Goal: Transaction & Acquisition: Purchase product/service

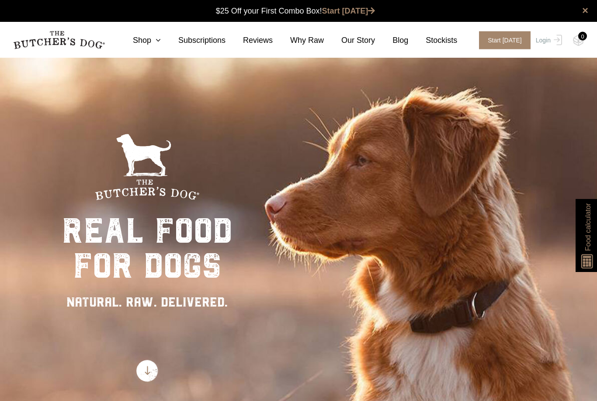
scroll to position [0, 0]
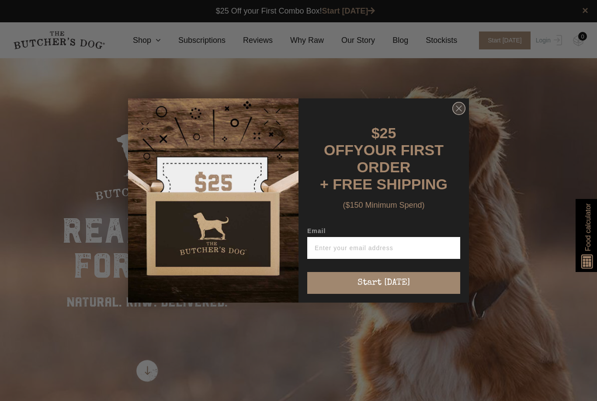
click at [460, 115] on circle "Close dialog" at bounding box center [459, 108] width 13 height 13
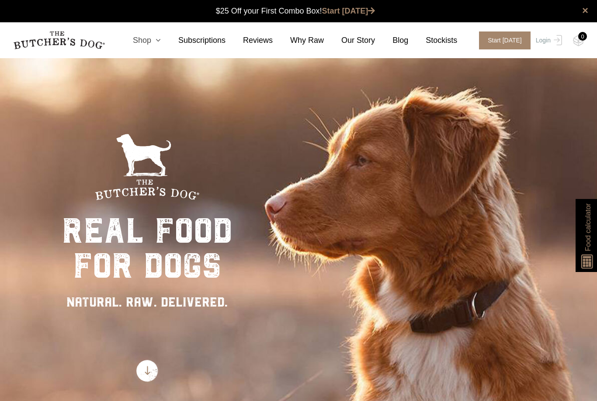
click at [148, 42] on link "Shop" at bounding box center [137, 41] width 45 height 12
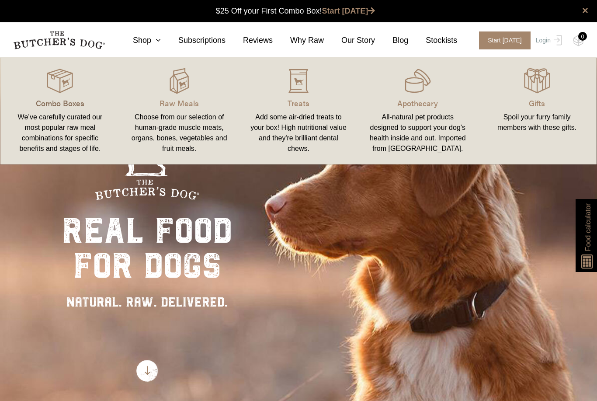
click at [45, 101] on p "Combo Boxes" at bounding box center [60, 103] width 98 height 12
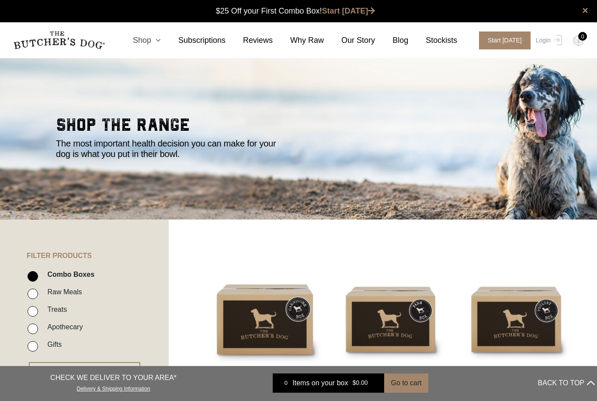
click at [152, 35] on link "Shop" at bounding box center [137, 41] width 45 height 12
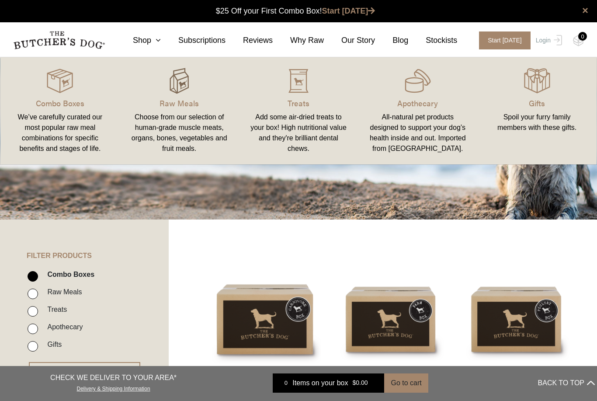
click at [176, 84] on img at bounding box center [179, 81] width 26 height 26
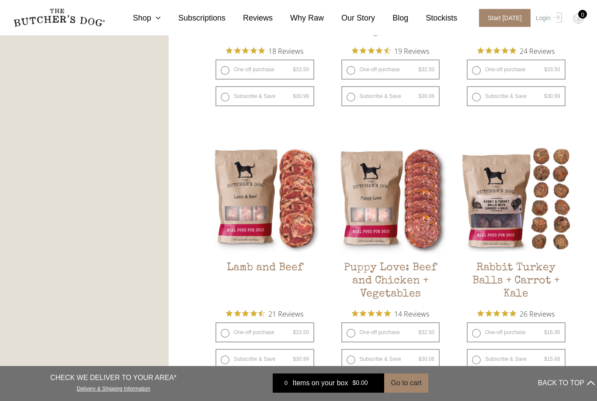
scroll to position [646, 0]
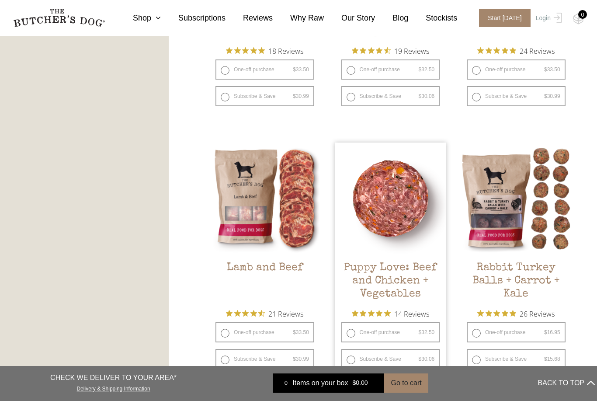
click at [431, 254] on img at bounding box center [391, 199] width 112 height 112
